Goal: Find specific page/section: Find specific page/section

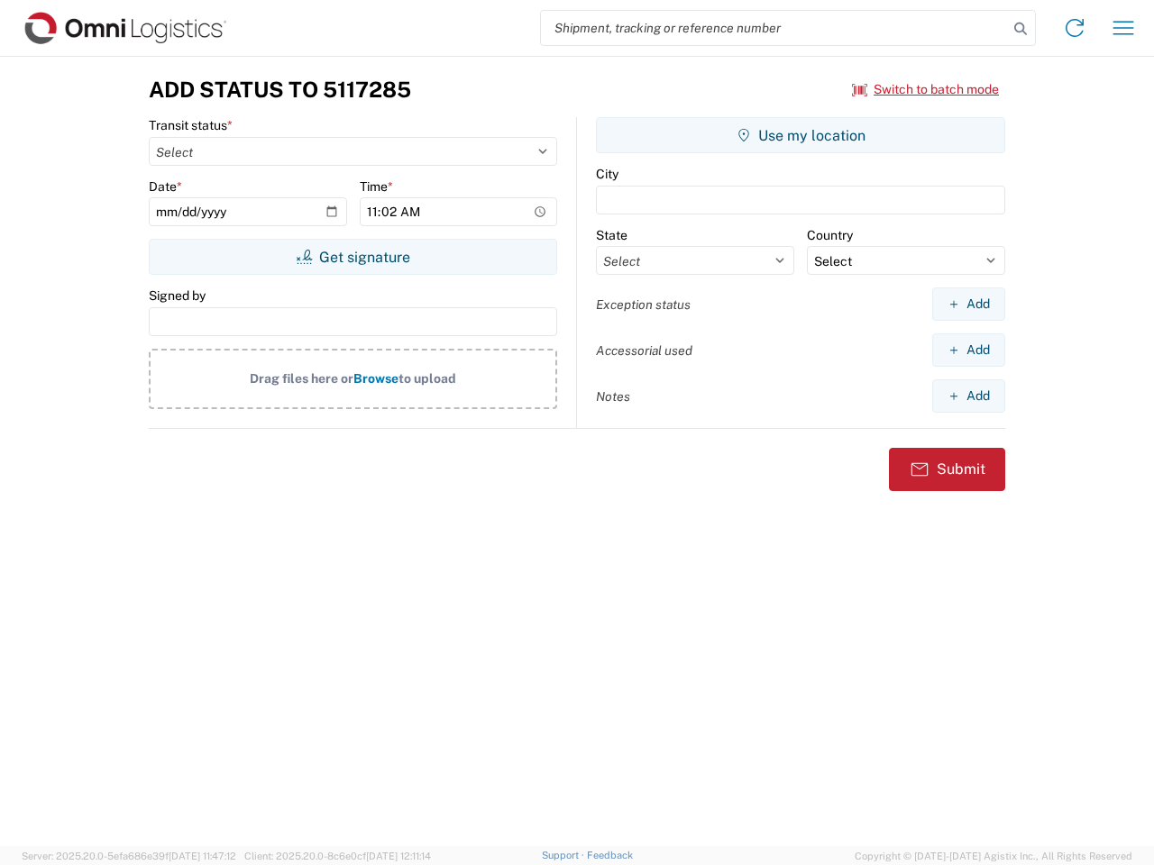
click at [774, 28] on input "search" at bounding box center [774, 28] width 467 height 34
click at [1020, 29] on icon at bounding box center [1020, 28] width 25 height 25
click at [1074, 28] on icon at bounding box center [1074, 28] width 29 height 29
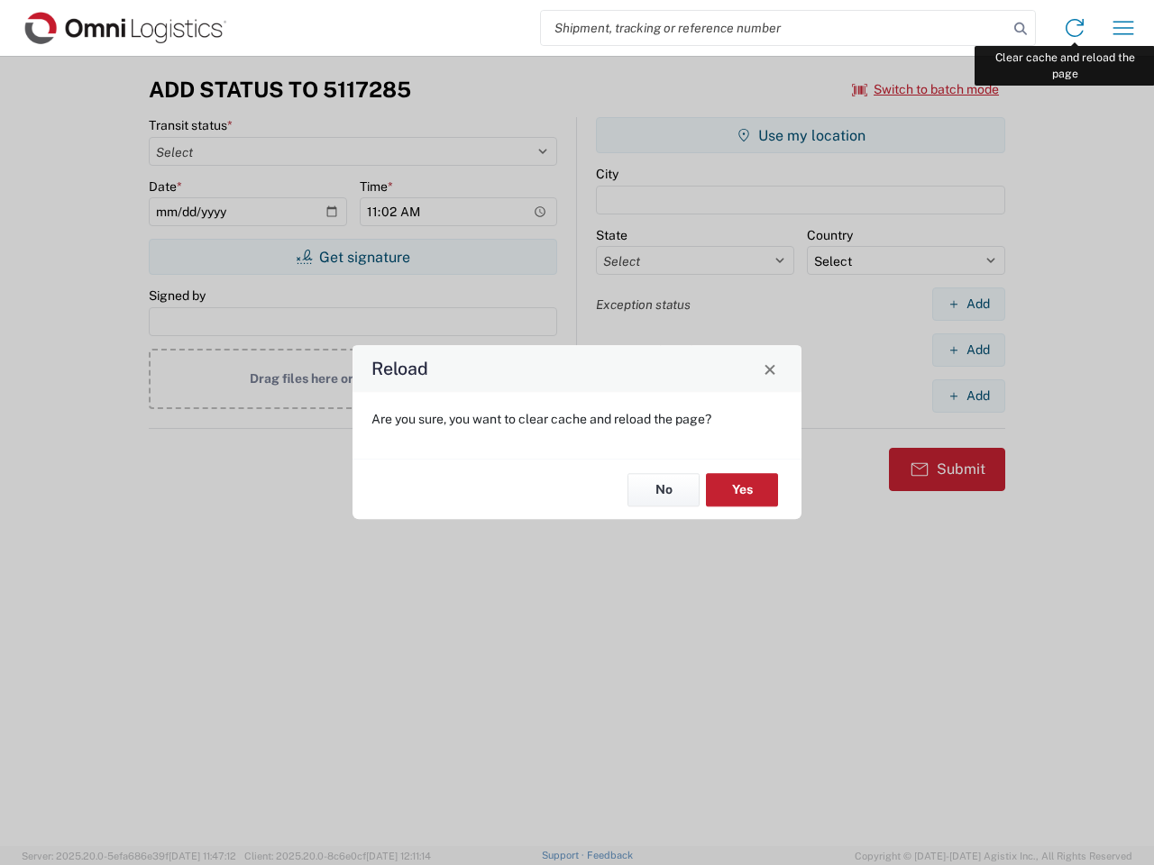
click at [1123, 28] on div "Reload Are you sure, you want to clear cache and reload the page? No Yes" at bounding box center [577, 432] width 1154 height 865
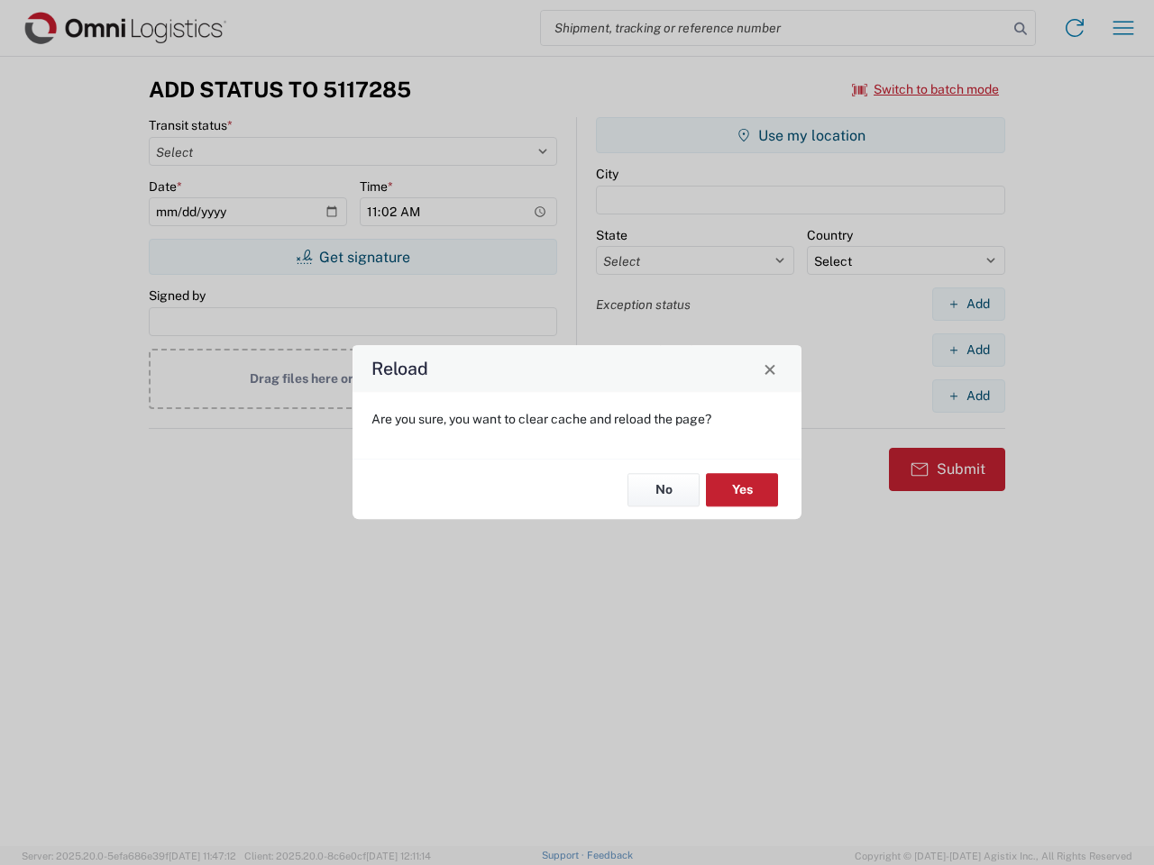
click at [926, 89] on div "Reload Are you sure, you want to clear cache and reload the page? No Yes" at bounding box center [577, 432] width 1154 height 865
click at [352, 257] on div "Reload Are you sure, you want to clear cache and reload the page? No Yes" at bounding box center [577, 432] width 1154 height 865
click at [800, 135] on div "Reload Are you sure, you want to clear cache and reload the page? No Yes" at bounding box center [577, 432] width 1154 height 865
click at [968, 304] on div "Reload Are you sure, you want to clear cache and reload the page? No Yes" at bounding box center [577, 432] width 1154 height 865
click at [968, 350] on div "Reload Are you sure, you want to clear cache and reload the page? No Yes" at bounding box center [577, 432] width 1154 height 865
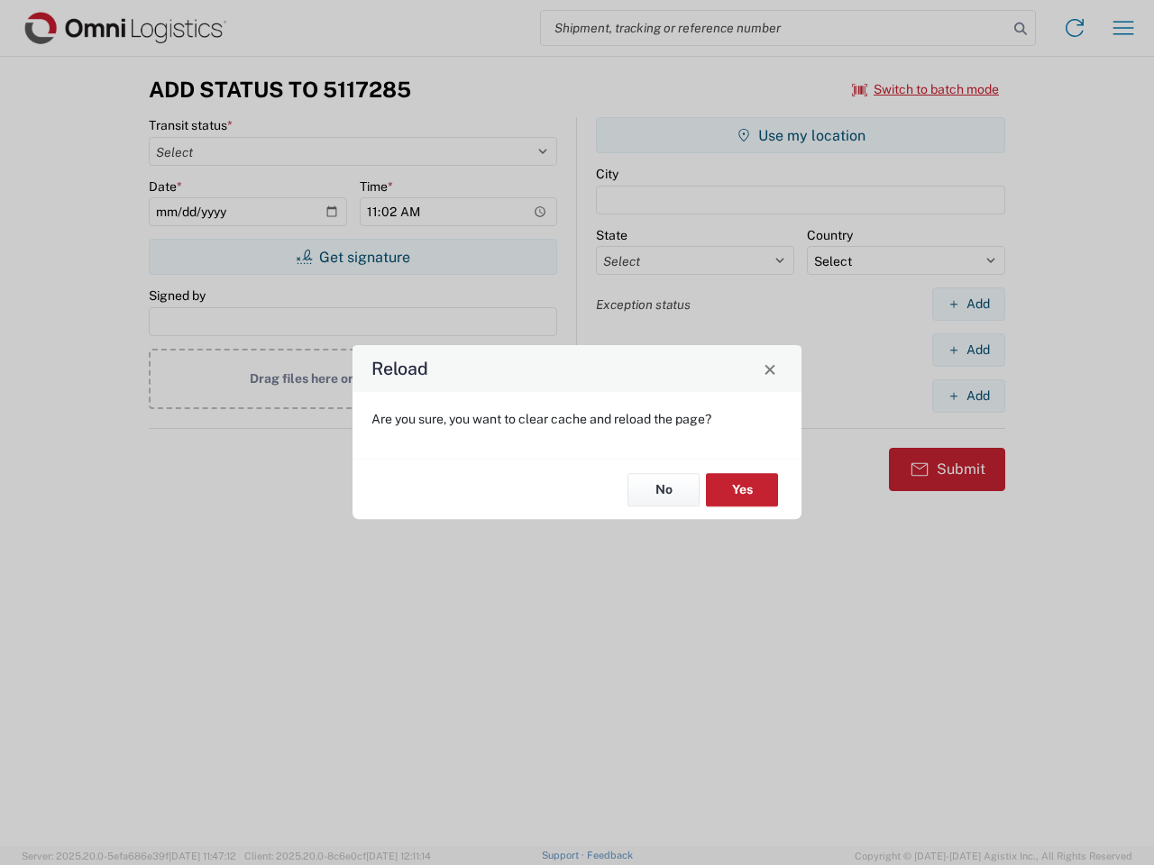
click at [968, 396] on div "Reload Are you sure, you want to clear cache and reload the page? No Yes" at bounding box center [577, 432] width 1154 height 865
